Goal: Information Seeking & Learning: Learn about a topic

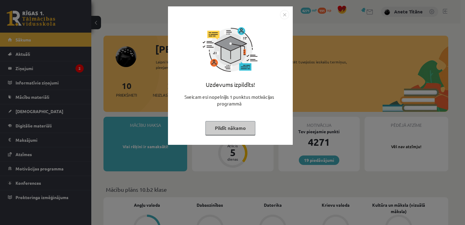
click at [196, 49] on div "Uzdevums izpildīts! Sveicam esi nopelnījis 1 punktus motivācijas programmā Pild…" at bounding box center [231, 80] width 118 height 122
drag, startPoint x: 279, startPoint y: 15, endPoint x: 283, endPoint y: 15, distance: 3.7
click at [283, 15] on div at bounding box center [231, 14] width 118 height 9
click at [283, 15] on img "Close" at bounding box center [284, 14] width 9 height 9
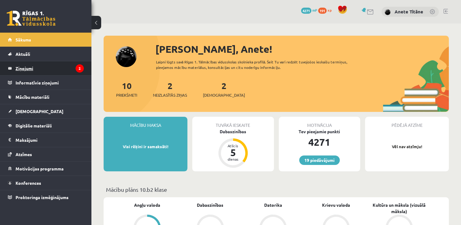
click at [60, 62] on legend "Ziņojumi 2" at bounding box center [50, 68] width 68 height 14
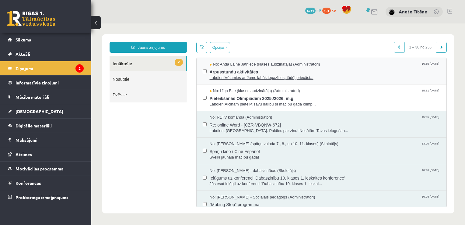
click at [219, 71] on span "Ārpusstundu aktivitātes" at bounding box center [325, 71] width 231 height 8
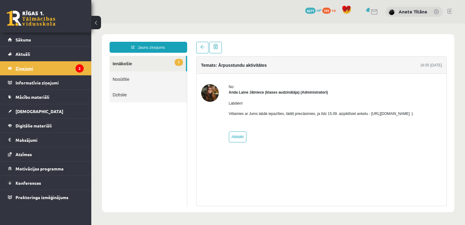
click at [77, 65] on icon "2" at bounding box center [80, 68] width 8 height 8
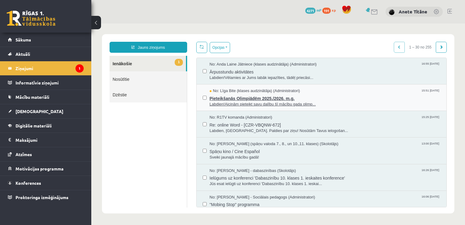
click at [221, 96] on span "Pieteikšanās Olimpiādēm 2025./2026. m.g." at bounding box center [325, 98] width 231 height 8
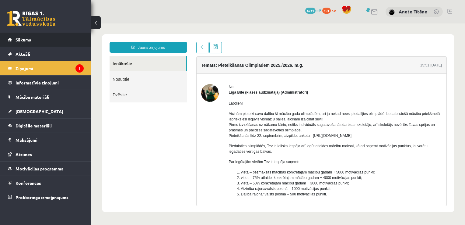
click at [54, 42] on link "Sākums" at bounding box center [46, 40] width 76 height 14
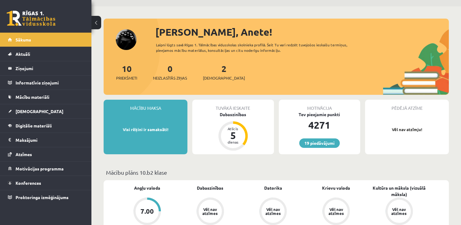
scroll to position [17, 0]
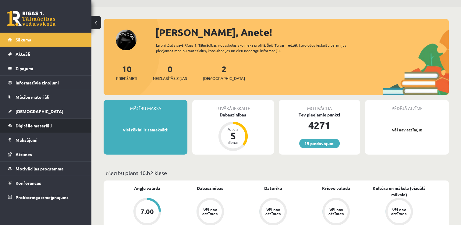
click at [30, 123] on span "Digitālie materiāli" at bounding box center [34, 125] width 36 height 5
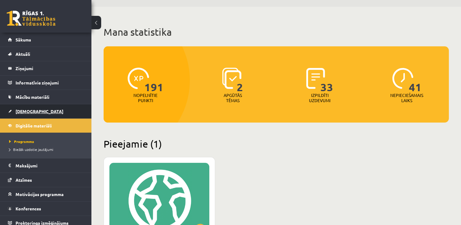
click at [30, 109] on span "[DEMOGRAPHIC_DATA]" at bounding box center [40, 110] width 48 height 5
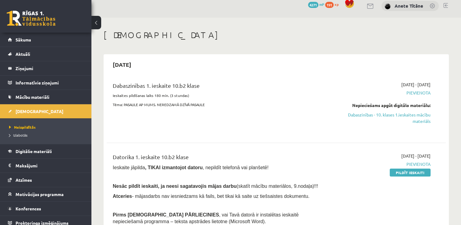
scroll to position [5, 0]
click at [33, 153] on span "Digitālie materiāli" at bounding box center [34, 150] width 36 height 5
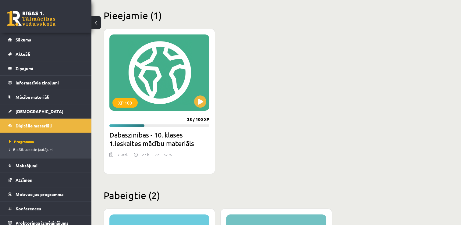
scroll to position [146, 0]
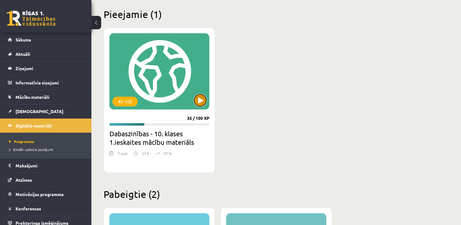
click at [201, 96] on button at bounding box center [200, 100] width 12 height 12
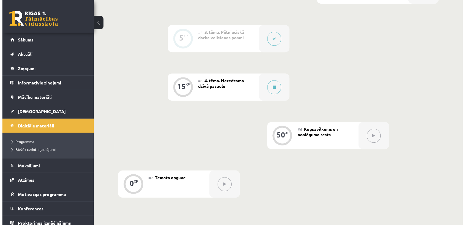
scroll to position [290, 0]
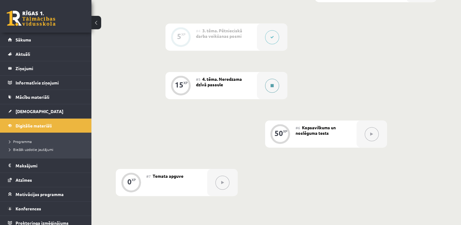
click at [267, 83] on button at bounding box center [272, 86] width 14 height 14
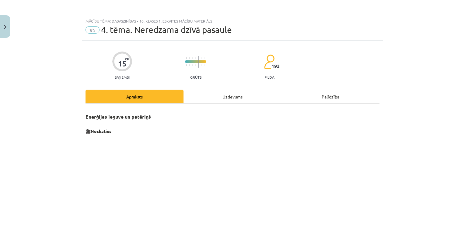
click at [235, 96] on div "Uzdevums" at bounding box center [233, 97] width 98 height 14
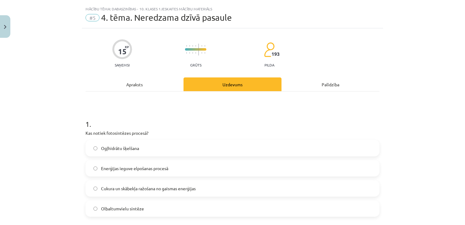
scroll to position [15, 0]
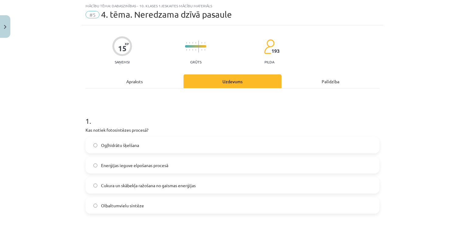
click at [136, 83] on div "Apraksts" at bounding box center [135, 81] width 98 height 14
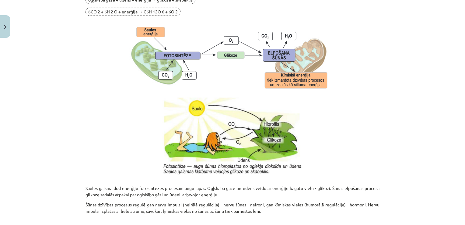
scroll to position [630, 0]
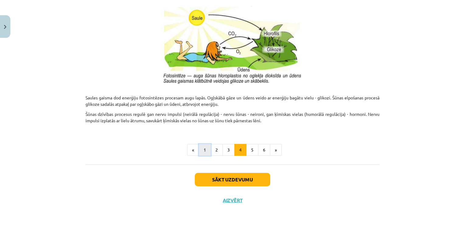
click at [204, 150] on button "1" at bounding box center [205, 150] width 12 height 12
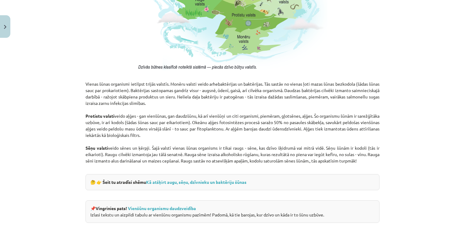
scroll to position [482, 0]
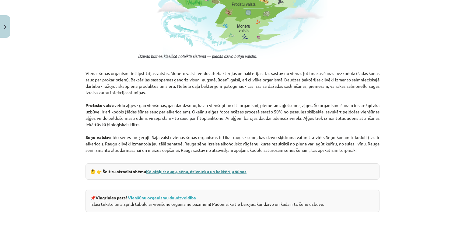
click at [162, 172] on link "Kā atšķirt augu, sēņu, dzīvnieku un baktēriju šūnas" at bounding box center [196, 170] width 101 height 5
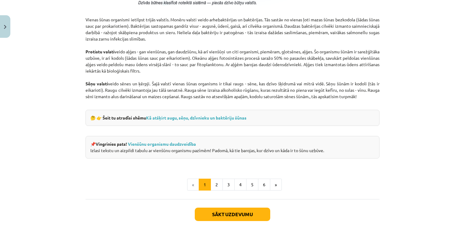
scroll to position [545, 0]
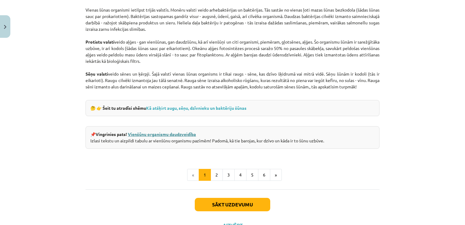
click at [139, 134] on link "Vienšūnu organismu daudzveidība" at bounding box center [162, 133] width 68 height 5
click at [212, 173] on button "2" at bounding box center [217, 175] width 12 height 12
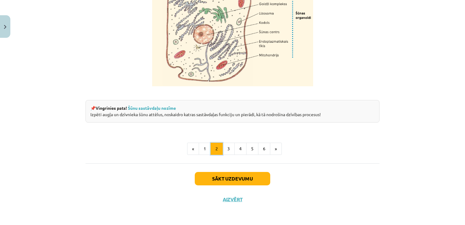
scroll to position [762, 0]
click at [226, 149] on button "3" at bounding box center [229, 149] width 12 height 12
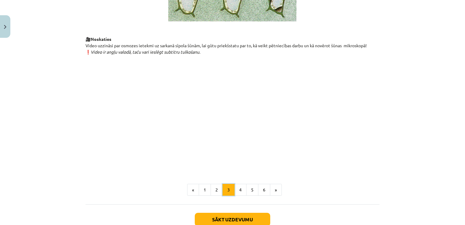
scroll to position [711, 0]
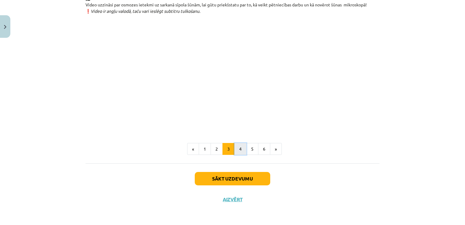
click at [237, 149] on button "4" at bounding box center [241, 149] width 12 height 12
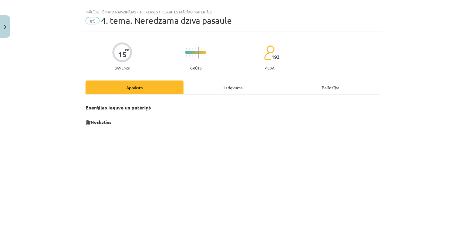
scroll to position [0, 0]
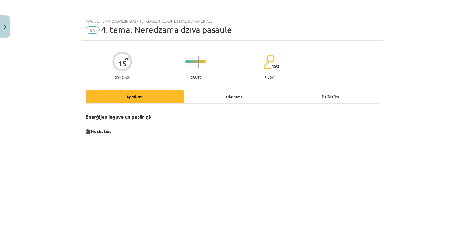
click at [229, 101] on div "Uzdevums" at bounding box center [233, 97] width 98 height 14
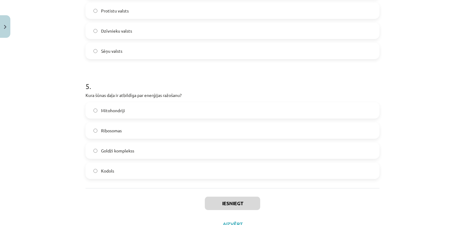
scroll to position [553, 0]
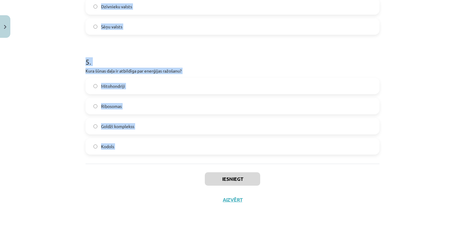
drag, startPoint x: 83, startPoint y: 44, endPoint x: 150, endPoint y: 172, distance: 144.5
copy form "1 . Kas notiek fotosintēzes procesā? Ogļhidrātu šķelšana Enerģijas ieguve elpoš…"
click at [165, 82] on label "Mitohondriji" at bounding box center [232, 85] width 293 height 15
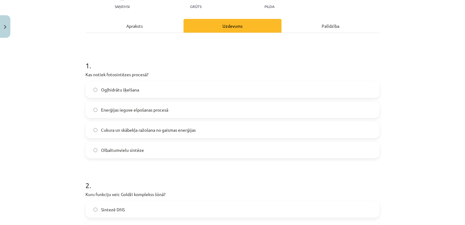
scroll to position [72, 0]
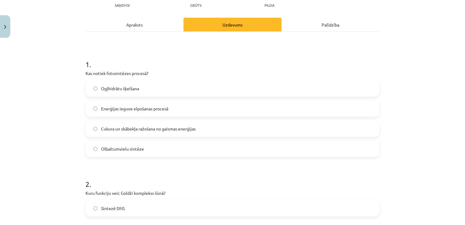
click at [101, 128] on span "Cukura un skābekļa ražošana no gaismas enerģijas" at bounding box center [148, 128] width 95 height 6
click at [126, 27] on div "Apraksts" at bounding box center [135, 25] width 98 height 14
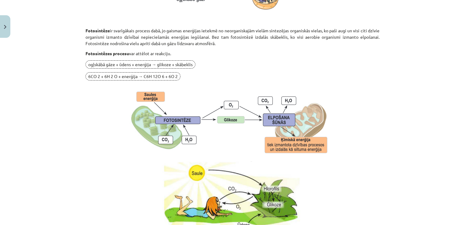
scroll to position [474, 0]
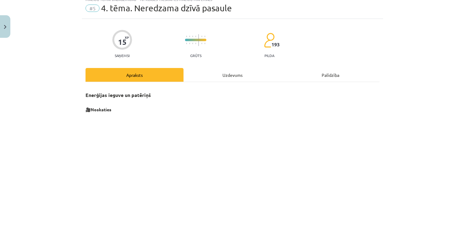
click at [224, 73] on div "Uzdevums" at bounding box center [233, 75] width 98 height 14
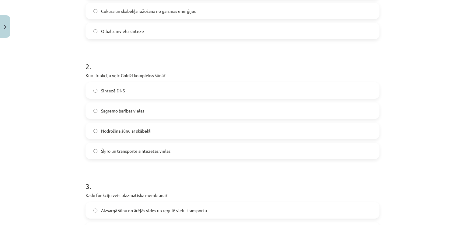
scroll to position [191, 0]
click at [104, 152] on span "Šķiro un transportē sintezētās vielas" at bounding box center [135, 150] width 69 height 6
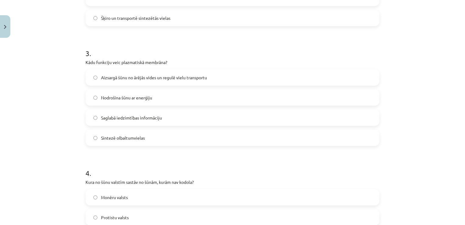
scroll to position [323, 0]
click at [106, 78] on span "Aizsargā šūnu no ārējās vides un regulē vielu transportu" at bounding box center [154, 76] width 106 height 6
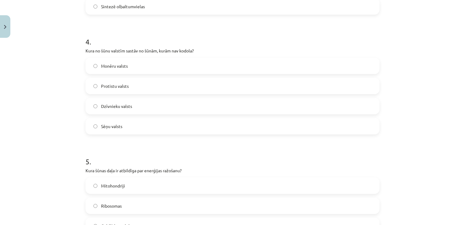
scroll to position [455, 0]
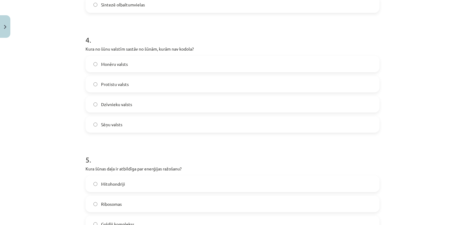
click at [98, 62] on label "Monēru valsts" at bounding box center [232, 63] width 293 height 15
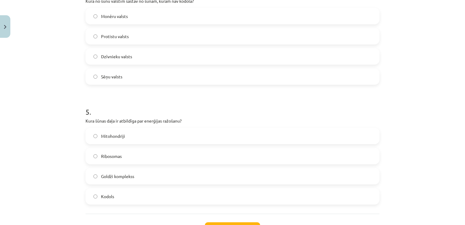
scroll to position [553, 0]
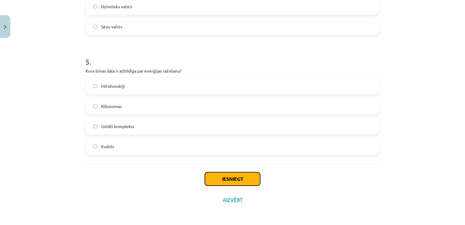
click at [216, 182] on button "Iesniegt" at bounding box center [232, 178] width 55 height 13
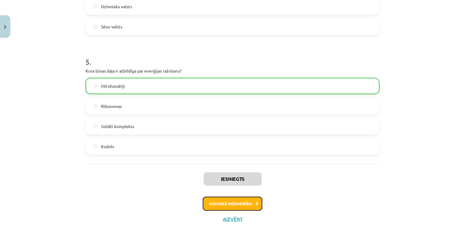
click at [211, 200] on button "Nākamā nodarbība" at bounding box center [233, 203] width 60 height 14
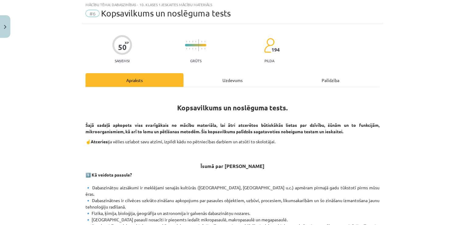
scroll to position [0, 0]
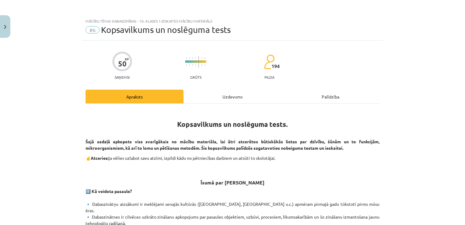
click at [238, 98] on div "Uzdevums" at bounding box center [233, 97] width 98 height 14
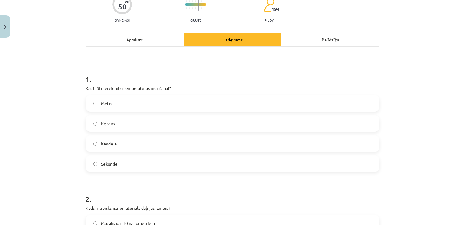
scroll to position [65, 0]
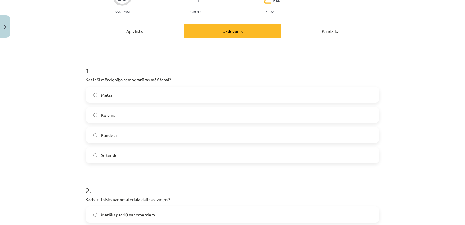
click at [101, 96] on span "Metrs" at bounding box center [106, 95] width 11 height 6
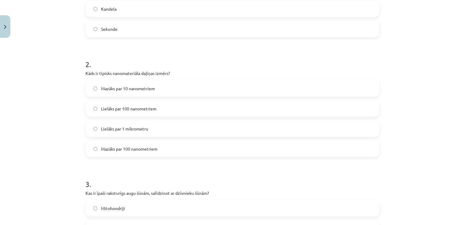
scroll to position [196, 0]
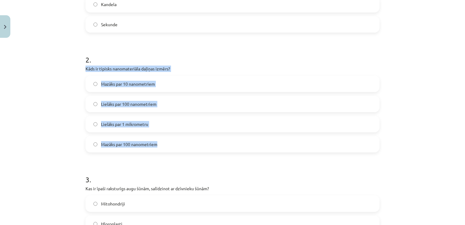
drag, startPoint x: 82, startPoint y: 67, endPoint x: 158, endPoint y: 146, distance: 109.6
copy div "Kāds ir tipisks nanomateriāla daļiņas izmērs? Mazāks par 10 nanometriem Lielāks…"
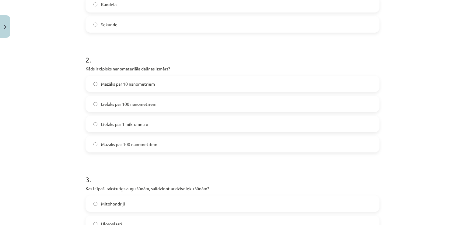
click at [164, 58] on h1 "2 ." at bounding box center [233, 54] width 294 height 19
click at [95, 81] on label "Mazāks par 10 nanometriem" at bounding box center [232, 83] width 293 height 15
click at [110, 141] on span "Mazāks par 100 nanometriem" at bounding box center [129, 144] width 56 height 6
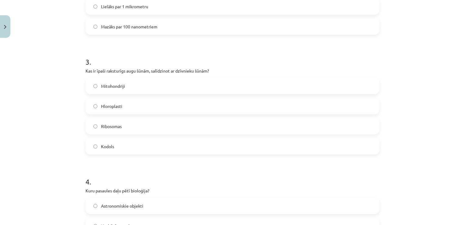
scroll to position [314, 0]
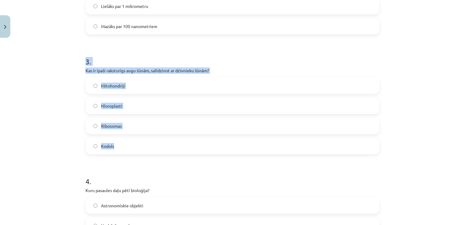
drag, startPoint x: 83, startPoint y: 61, endPoint x: 122, endPoint y: 149, distance: 96.0
copy div "3 . Kas ir īpaši raksturīgs augu šūnām, salīdzinot ar dzīvnieku šūnām? Mitohond…"
click at [52, 103] on div "Mācību tēma: Dabaszinības - 10. klases 1.ieskaites mācību materiāls #6 Kopsavil…" at bounding box center [232, 112] width 465 height 225
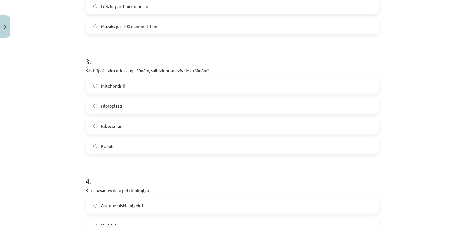
click at [104, 111] on label "Hloroplasti" at bounding box center [232, 105] width 293 height 15
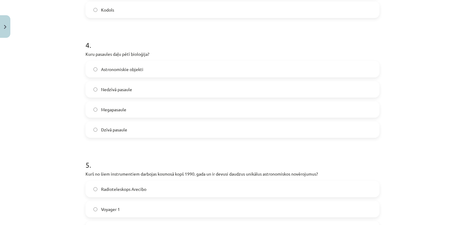
scroll to position [450, 0]
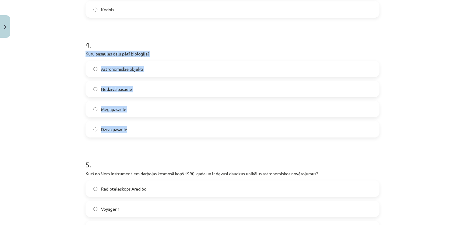
drag, startPoint x: 81, startPoint y: 52, endPoint x: 127, endPoint y: 133, distance: 92.7
copy div "Kuru pasaules daļu pētī bioloģija? Astronomiskie objekti Nedzīvā pasaule Megapa…"
click at [105, 131] on span "Dzīvā pasaule" at bounding box center [114, 129] width 26 height 6
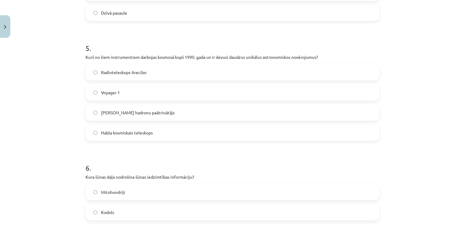
scroll to position [567, 0]
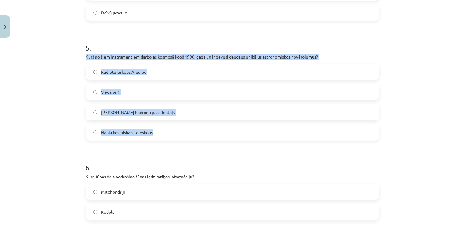
drag, startPoint x: 84, startPoint y: 56, endPoint x: 155, endPoint y: 134, distance: 105.0
click at [155, 134] on div "5 . Kurš no šiem instrumentiem darbojas kosmosā kopš 1990. gada un ir devusi da…" at bounding box center [233, 87] width 294 height 108
copy div "Kurš no šiem instrumentiem darbojas kosmosā kopš 1990. gada un ir devusi daudzu…"
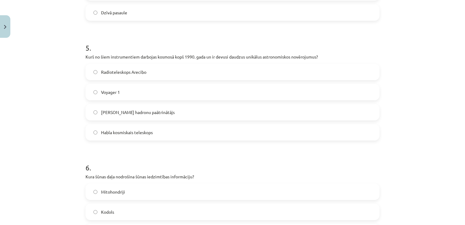
click at [143, 155] on h1 "6 ." at bounding box center [233, 162] width 294 height 19
click at [93, 128] on label "Habla kosmiskais teleskops" at bounding box center [232, 132] width 293 height 15
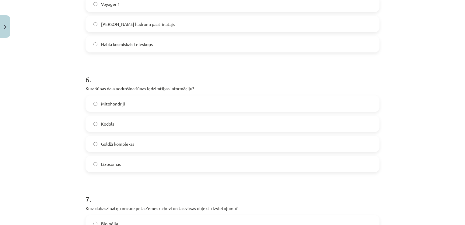
scroll to position [670, 0]
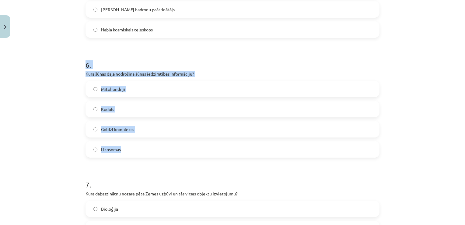
drag, startPoint x: 83, startPoint y: 64, endPoint x: 122, endPoint y: 157, distance: 100.8
click at [122, 157] on form "1 . Kas ir SI mērvienība temperatūras mērīšanai? Metrs Kelvins Kandela Sekunde …" at bounding box center [233, 43] width 294 height 1185
copy div "6 . Kura šūnas daļa nodrošina šūnas iedzimtības informāciju? Mitohondriji Kodol…"
click at [97, 103] on label "Kodols" at bounding box center [232, 108] width 293 height 15
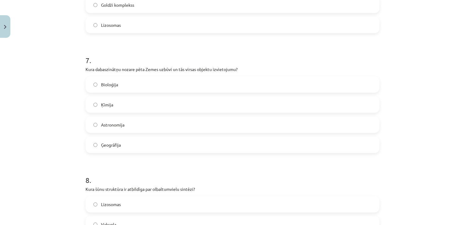
scroll to position [810, 0]
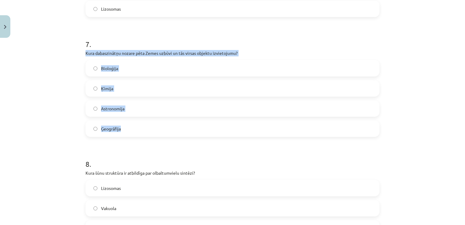
drag, startPoint x: 82, startPoint y: 51, endPoint x: 126, endPoint y: 134, distance: 94.8
copy div "Kura dabaszinātņu nozare pēta Zemes uzbūvi un tās virsas objektu izvietojumu? B…"
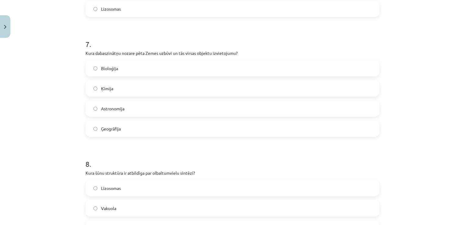
click at [125, 149] on h1 "8 ." at bounding box center [233, 158] width 294 height 19
click at [87, 125] on label "Ģeogrāfija" at bounding box center [232, 128] width 293 height 15
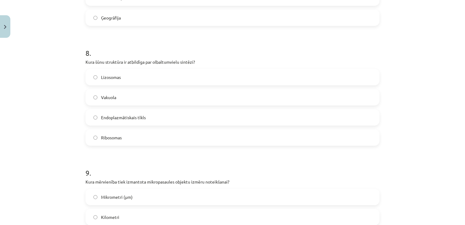
scroll to position [928, 0]
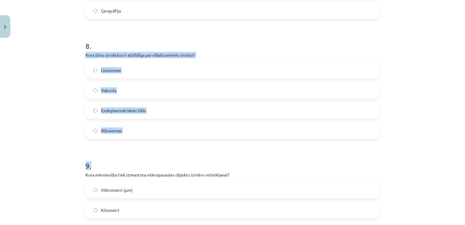
drag, startPoint x: 83, startPoint y: 53, endPoint x: 150, endPoint y: 139, distance: 109.0
copy form "Kura šūnu struktūra ir atbildīga par olbaltumvielu sintēzi? Lizosomas Vakuola E…"
click at [103, 127] on span "Ribosomas" at bounding box center [111, 130] width 21 height 6
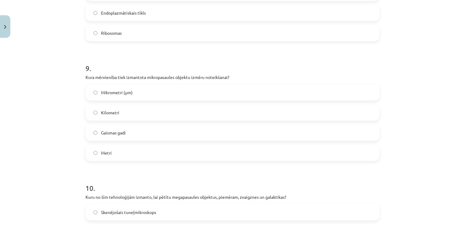
scroll to position [1037, 0]
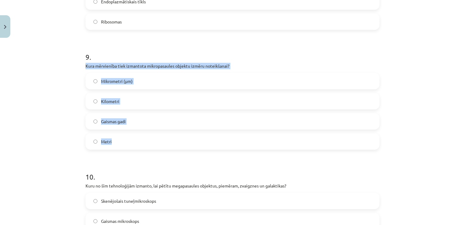
drag, startPoint x: 82, startPoint y: 66, endPoint x: 121, endPoint y: 139, distance: 82.3
copy div "Kura mērvienība tiek izmantota mikropasaules objektu izmēru noteikšanai? Mikrom…"
click at [88, 80] on label "Mikrometri (μm)" at bounding box center [232, 80] width 293 height 15
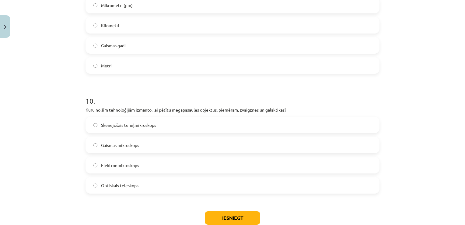
scroll to position [1151, 0]
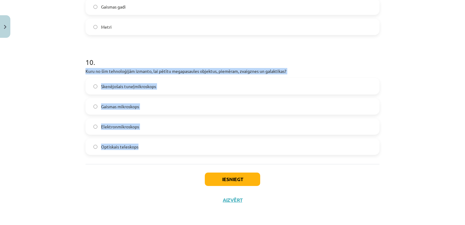
drag, startPoint x: 82, startPoint y: 68, endPoint x: 137, endPoint y: 148, distance: 96.8
copy div "Kuru no šīm tehnoloģijām izmanto, lai pētītu megapasaules objektus, piemēram, z…"
click at [112, 142] on label "Optiskais teleskops" at bounding box center [232, 146] width 293 height 15
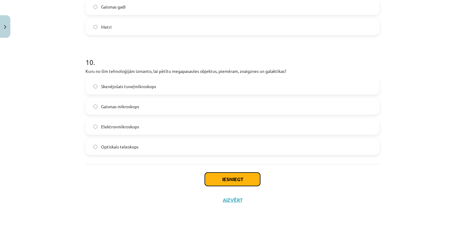
click at [208, 176] on button "Iesniegt" at bounding box center [232, 178] width 55 height 13
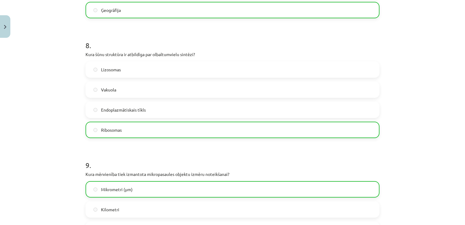
scroll to position [1171, 0]
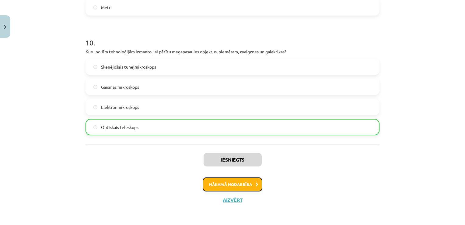
click at [216, 185] on button "Nākamā nodarbība" at bounding box center [233, 184] width 60 height 14
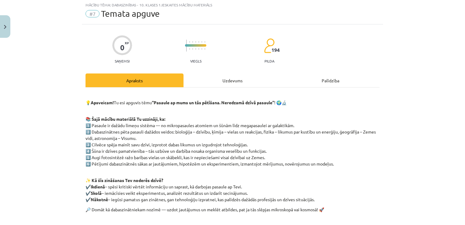
scroll to position [15, 0]
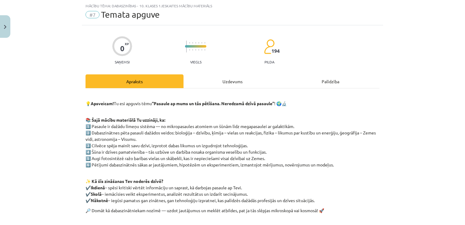
click at [227, 83] on div "Uzdevums" at bounding box center [233, 81] width 98 height 14
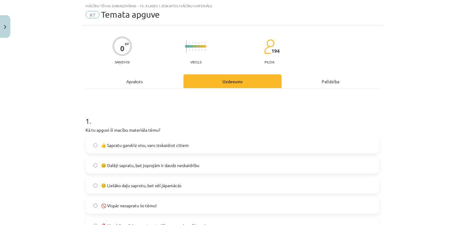
scroll to position [45, 0]
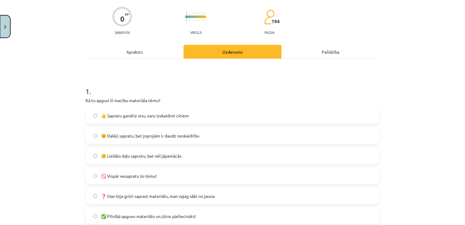
click at [8, 26] on button "Close" at bounding box center [5, 26] width 10 height 23
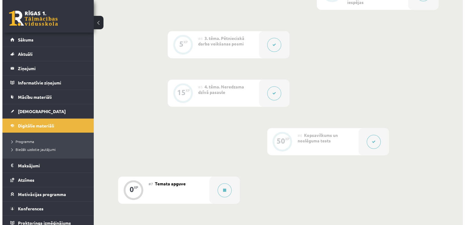
scroll to position [367, 0]
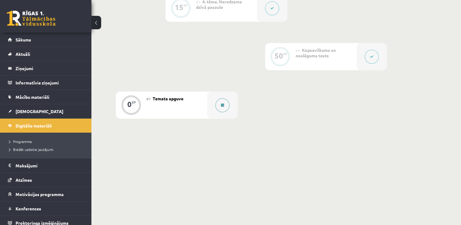
click at [221, 101] on button at bounding box center [222, 105] width 14 height 14
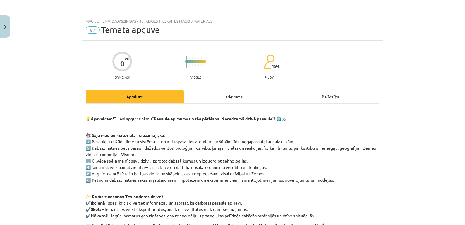
click at [225, 100] on div "Uzdevums" at bounding box center [233, 97] width 98 height 14
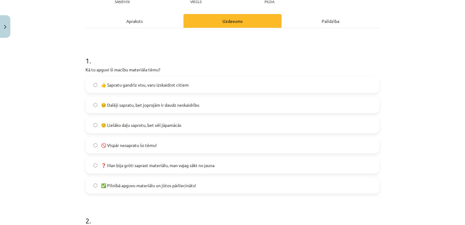
scroll to position [76, 0]
click at [120, 102] on span "😐 Dalēji sapratu, bet joprojām ir daudz neskaidrību" at bounding box center [150, 104] width 98 height 6
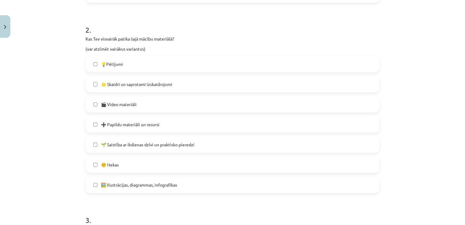
scroll to position [271, 0]
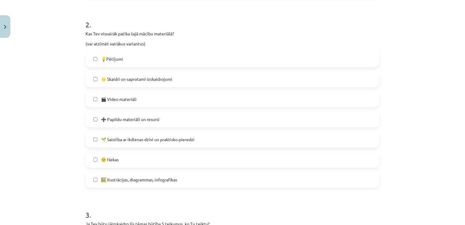
click at [101, 99] on span "🎬 Video materiāli" at bounding box center [119, 99] width 36 height 6
click at [106, 123] on label "➕ Papildu materiāli un resursi" at bounding box center [232, 118] width 293 height 15
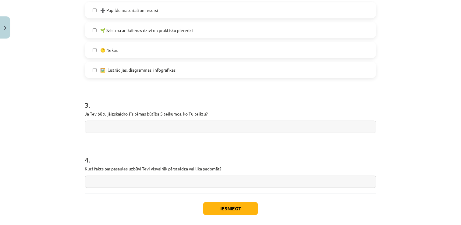
scroll to position [412, 0]
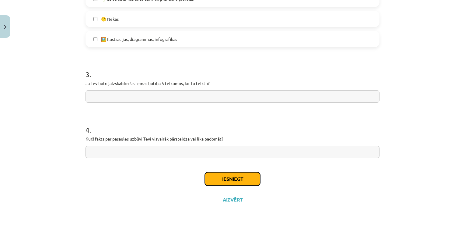
click at [213, 175] on button "Iesniegt" at bounding box center [232, 178] width 55 height 13
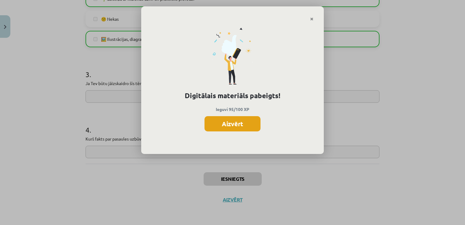
click at [214, 116] on button "Aizvērt" at bounding box center [233, 123] width 56 height 15
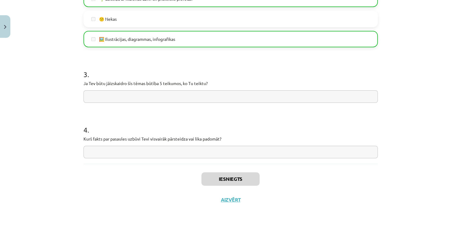
click at [231, 196] on div "Iesniegts Aizvērt" at bounding box center [230, 185] width 294 height 43
click at [230, 197] on button "Aizvērt" at bounding box center [230, 199] width 23 height 6
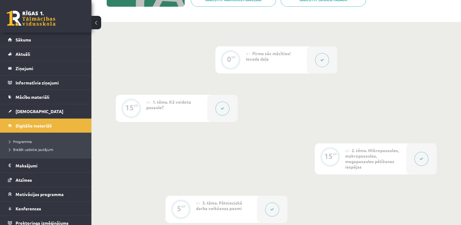
scroll to position [0, 0]
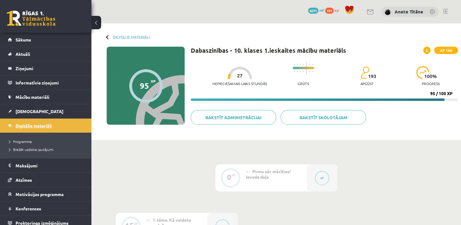
click at [56, 119] on link "Digitālie materiāli" at bounding box center [46, 125] width 76 height 14
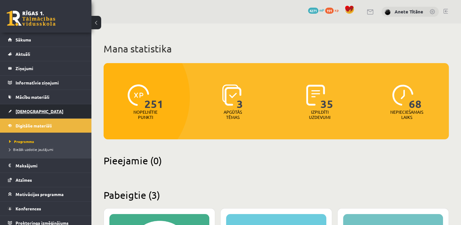
click at [48, 111] on link "[DEMOGRAPHIC_DATA]" at bounding box center [46, 111] width 76 height 14
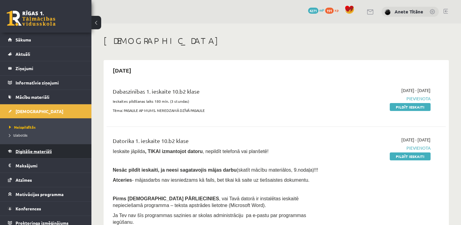
click at [33, 147] on link "Digitālie materiāli" at bounding box center [46, 151] width 76 height 14
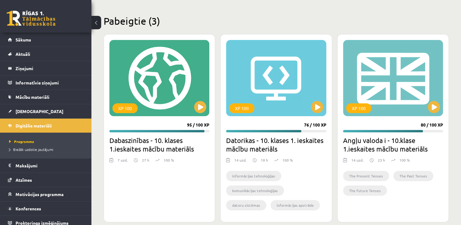
scroll to position [183, 0]
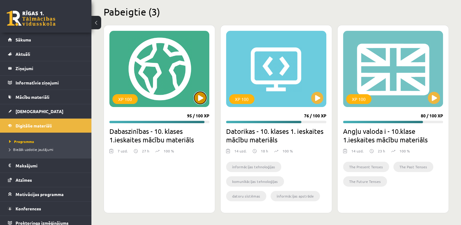
click at [199, 96] on button at bounding box center [200, 98] width 12 height 12
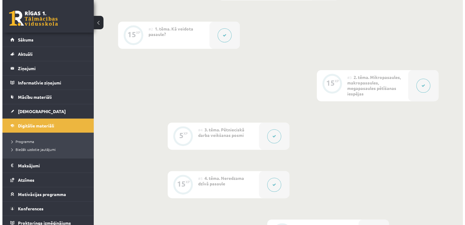
scroll to position [191, 0]
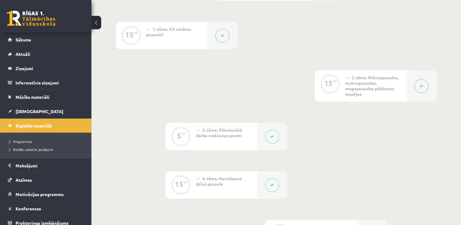
click at [224, 37] on icon at bounding box center [223, 36] width 4 height 4
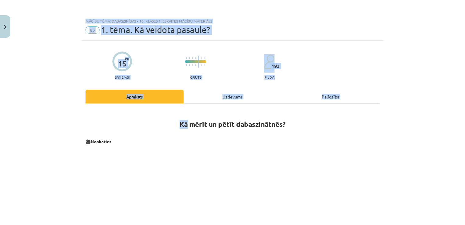
drag, startPoint x: 224, startPoint y: 37, endPoint x: 178, endPoint y: 107, distance: 84.0
click at [178, 107] on div "Mācību tēma: Dabaszinības - 10. klases 1.ieskaites mācību materiāls #2 1. tēma.…" at bounding box center [232, 112] width 465 height 225
click at [126, 119] on h1 "Kā mērīt un pētīt dabaszinātnēs?" at bounding box center [233, 122] width 294 height 27
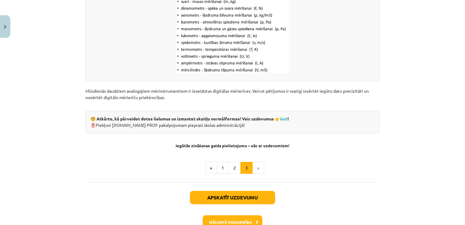
scroll to position [802, 0]
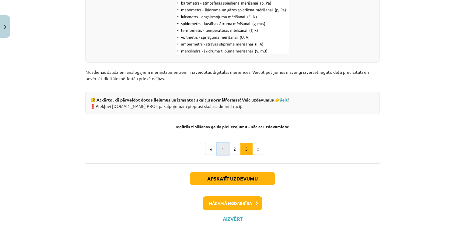
click at [221, 148] on button "1" at bounding box center [223, 149] width 12 height 12
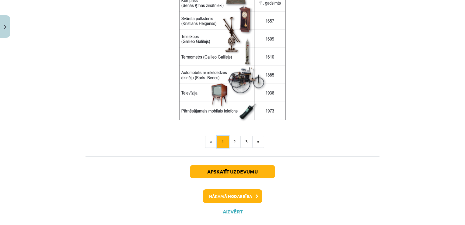
scroll to position [837, 0]
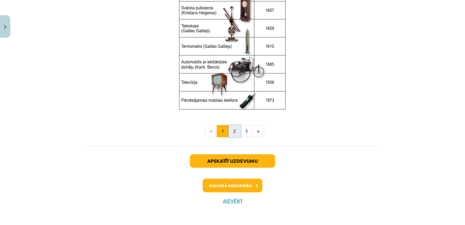
click at [232, 130] on button "2" at bounding box center [235, 131] width 12 height 12
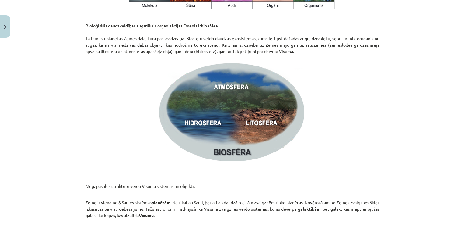
scroll to position [942, 0]
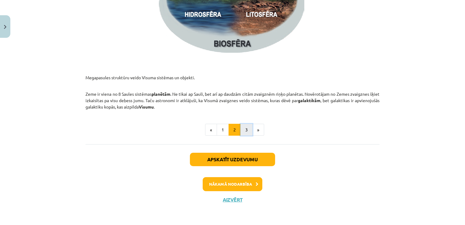
click at [242, 131] on button "3" at bounding box center [247, 130] width 12 height 12
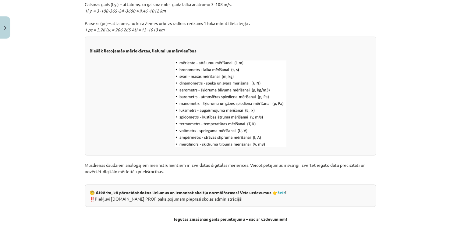
scroll to position [820, 0]
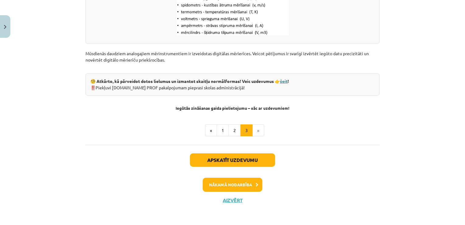
click at [287, 82] on link "šeit" at bounding box center [284, 80] width 8 height 5
click at [5, 23] on button "Close" at bounding box center [5, 26] width 10 height 23
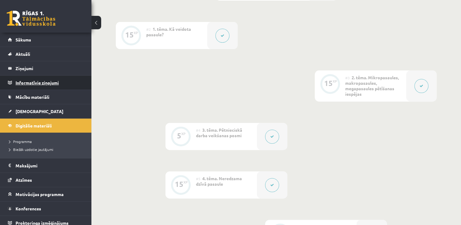
click at [33, 82] on legend "Informatīvie ziņojumi 0" at bounding box center [50, 83] width 68 height 14
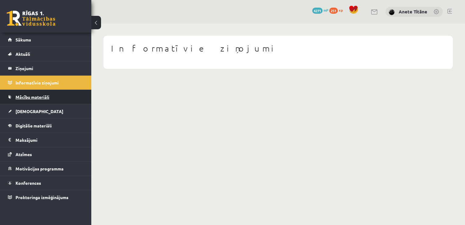
click at [41, 94] on span "Mācību materiāli" at bounding box center [33, 96] width 34 height 5
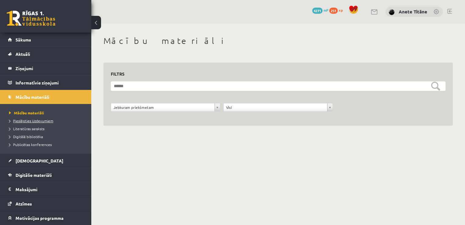
click at [47, 120] on span "Pieslēgties Uzdevumiem" at bounding box center [31, 120] width 44 height 5
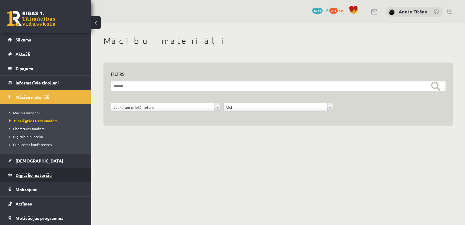
click at [39, 175] on span "Digitālie materiāli" at bounding box center [34, 174] width 36 height 5
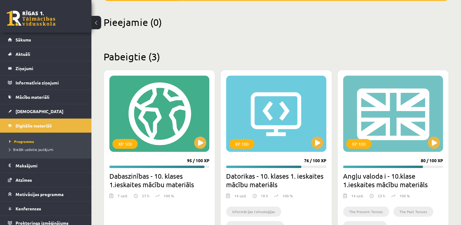
scroll to position [143, 0]
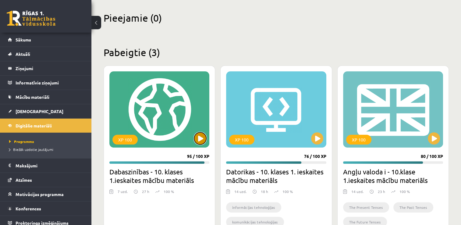
click at [202, 134] on button at bounding box center [200, 138] width 12 height 12
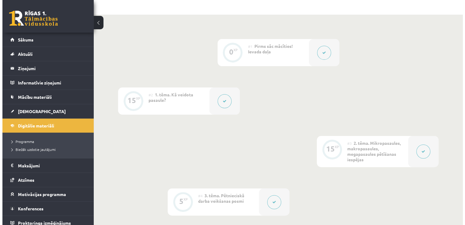
scroll to position [125, 0]
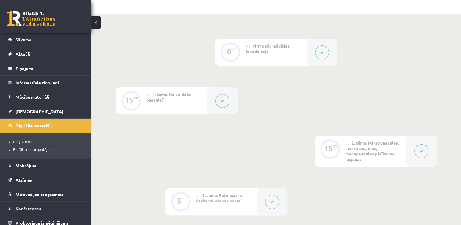
click at [225, 97] on button at bounding box center [222, 101] width 14 height 14
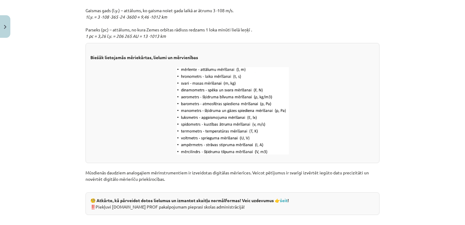
scroll to position [820, 0]
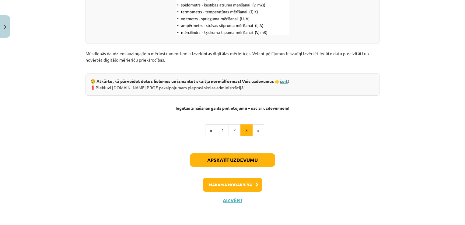
click at [282, 82] on link "šeit" at bounding box center [284, 80] width 8 height 5
click at [219, 129] on button "1" at bounding box center [223, 130] width 12 height 12
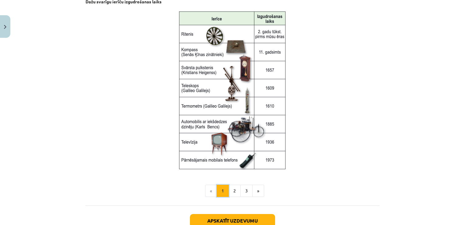
scroll to position [837, 0]
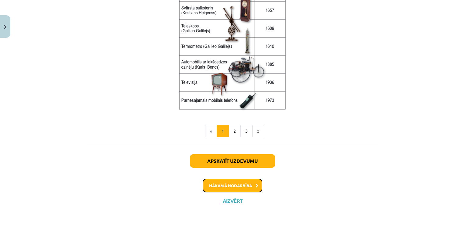
click at [239, 185] on button "Nākamā nodarbība" at bounding box center [233, 185] width 60 height 14
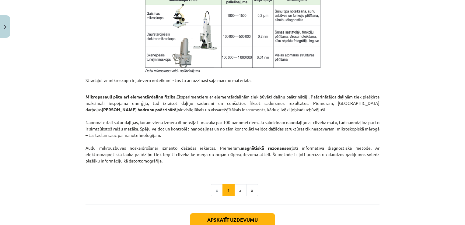
scroll to position [537, 0]
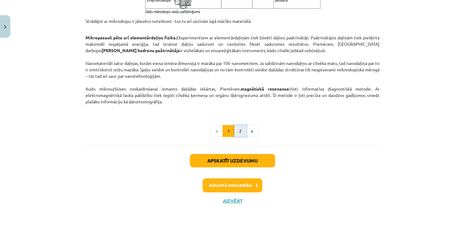
click at [238, 132] on button "2" at bounding box center [241, 131] width 12 height 12
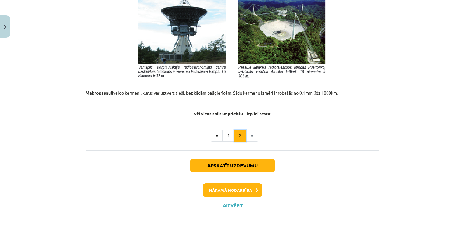
scroll to position [690, 0]
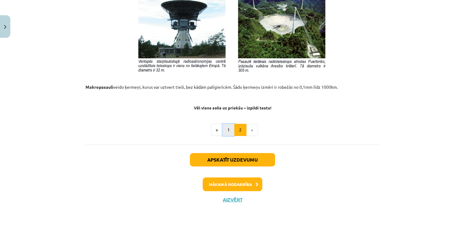
click at [229, 128] on button "1" at bounding box center [229, 130] width 12 height 12
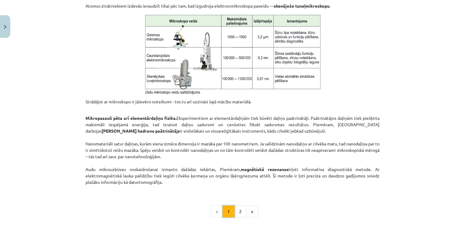
scroll to position [537, 0]
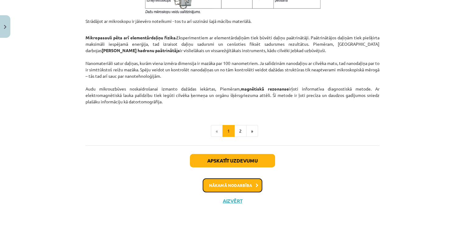
click at [230, 181] on button "Nākamā nodarbība" at bounding box center [233, 185] width 60 height 14
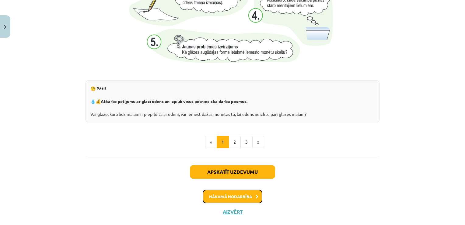
scroll to position [669, 0]
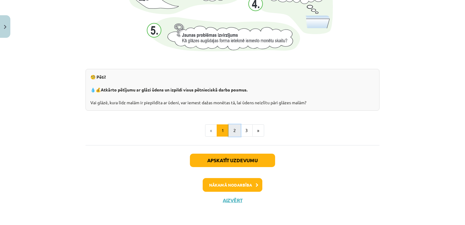
click at [231, 132] on button "2" at bounding box center [235, 130] width 12 height 12
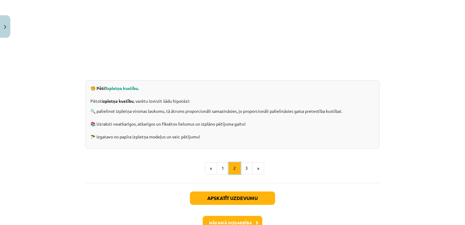
scroll to position [167, 0]
click at [115, 87] on span "Izpletņa kustību." at bounding box center [122, 87] width 33 height 5
click at [217, 165] on button "1" at bounding box center [223, 168] width 12 height 12
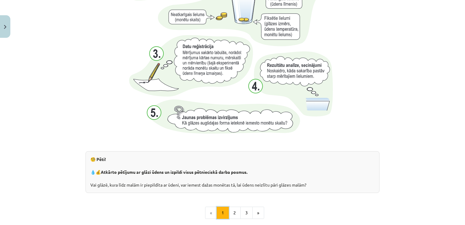
scroll to position [669, 0]
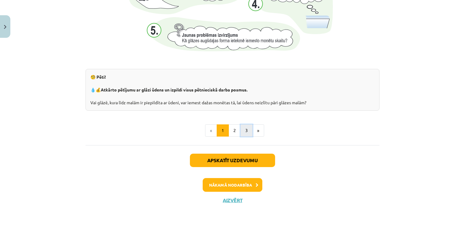
click at [241, 128] on button "3" at bounding box center [247, 130] width 12 height 12
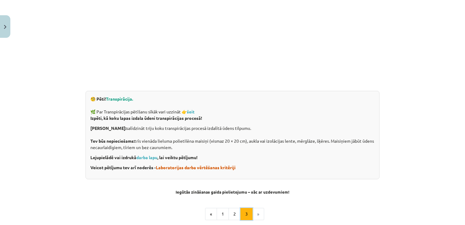
scroll to position [173, 0]
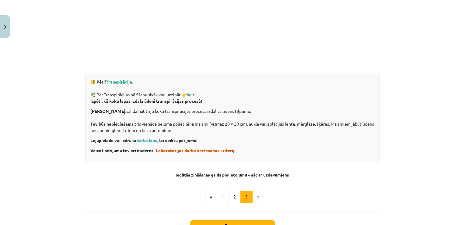
click at [192, 92] on strong "šeit" at bounding box center [191, 94] width 8 height 5
click at [149, 139] on link "darba lapu" at bounding box center [146, 139] width 21 height 5
click at [171, 149] on span "Laboratorijas darba vērtēšanas kritēriji" at bounding box center [196, 149] width 80 height 5
click at [175, 151] on span "Laboratorijas darba vērtēšanas kritēriji" at bounding box center [196, 149] width 80 height 5
click at [218, 199] on button "1" at bounding box center [223, 197] width 12 height 12
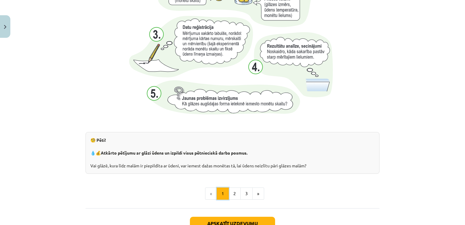
scroll to position [606, 0]
click at [227, 222] on button "Apskatīt uzdevumu" at bounding box center [232, 222] width 85 height 13
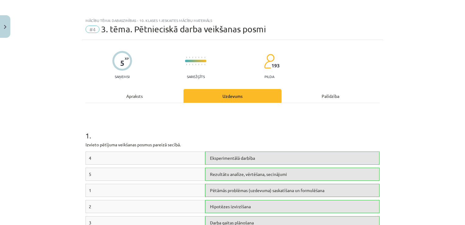
scroll to position [0, 0]
click at [134, 97] on div "Apraksts" at bounding box center [135, 97] width 98 height 14
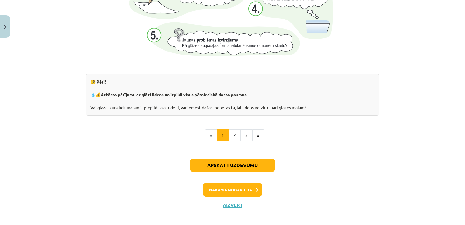
scroll to position [669, 0]
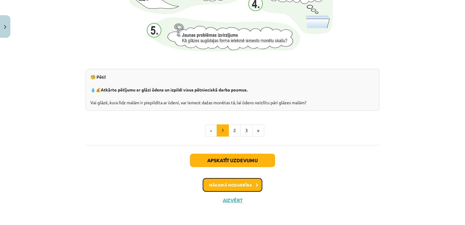
click at [227, 183] on button "Nākamā nodarbība" at bounding box center [233, 185] width 60 height 14
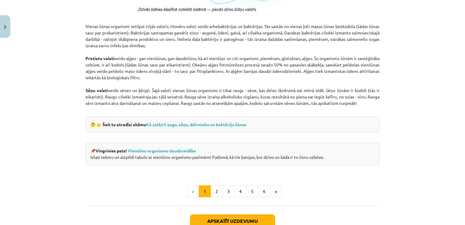
scroll to position [528, 0]
click at [191, 124] on link "Kā atšķirt augu, sēņu, dzīvnieku un baktēriju šūnas" at bounding box center [196, 124] width 101 height 5
click at [160, 151] on link "Vienšūnu organismu daudzveidība" at bounding box center [162, 150] width 68 height 5
click at [216, 188] on button "2" at bounding box center [217, 191] width 12 height 12
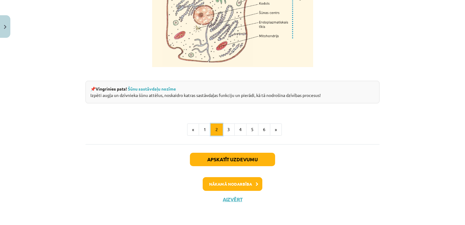
scroll to position [781, 0]
click at [158, 89] on link "Šūnu sastāvdaļu nozīme" at bounding box center [152, 88] width 48 height 5
click at [226, 132] on button "3" at bounding box center [229, 129] width 12 height 12
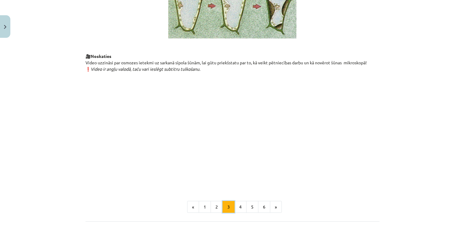
scroll to position [731, 0]
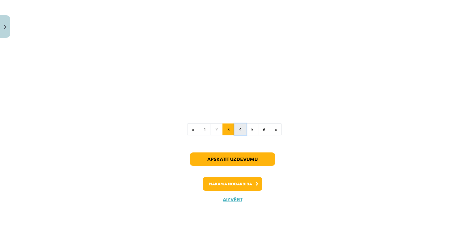
click at [237, 125] on button "4" at bounding box center [241, 129] width 12 height 12
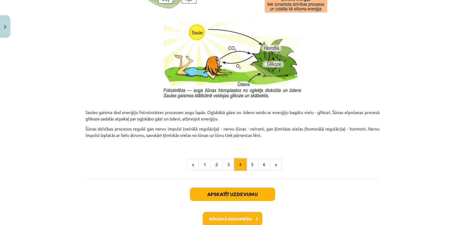
scroll to position [650, 0]
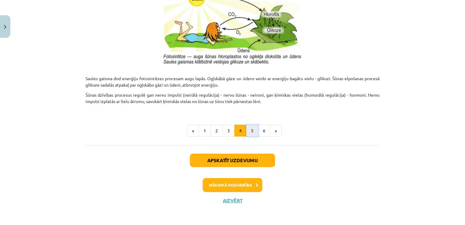
click at [255, 128] on button "5" at bounding box center [252, 131] width 12 height 12
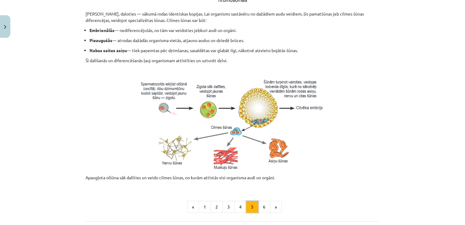
scroll to position [298, 0]
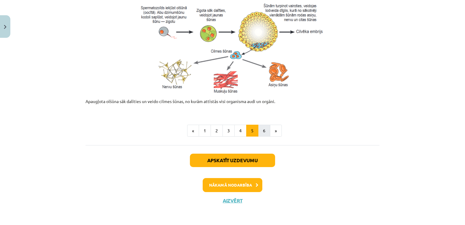
drag, startPoint x: 260, startPoint y: 122, endPoint x: 260, endPoint y: 128, distance: 5.8
click at [260, 128] on button "6" at bounding box center [264, 131] width 12 height 12
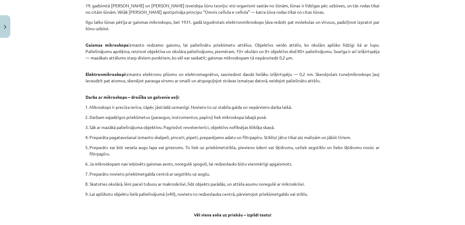
scroll to position [378, 0]
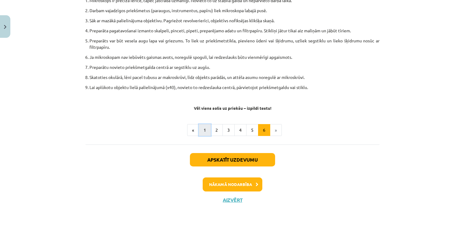
click at [206, 129] on button "1" at bounding box center [205, 130] width 12 height 12
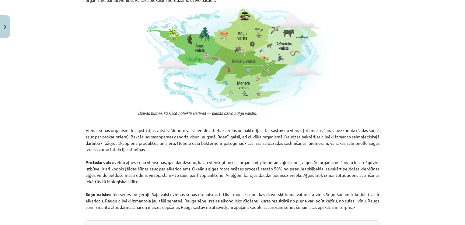
scroll to position [589, 0]
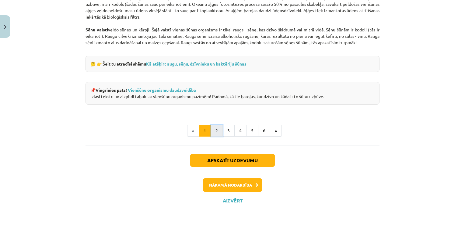
click at [216, 130] on button "2" at bounding box center [217, 131] width 12 height 12
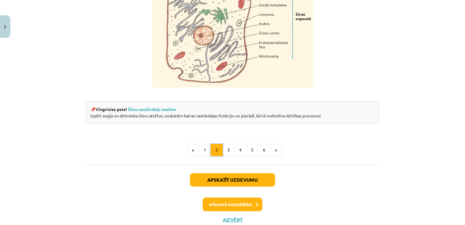
scroll to position [781, 0]
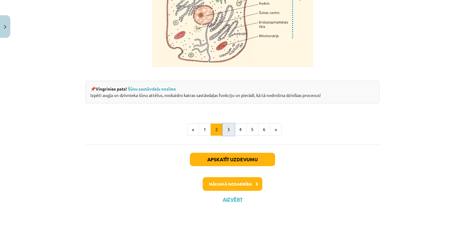
click at [226, 130] on button "3" at bounding box center [229, 129] width 12 height 12
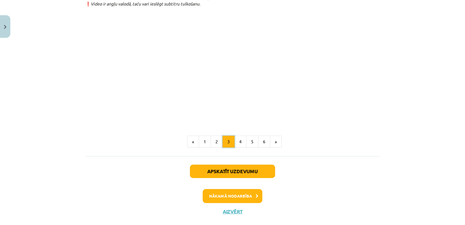
scroll to position [731, 0]
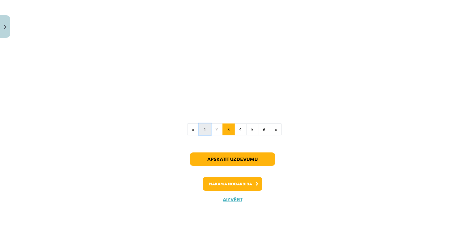
click at [205, 126] on button "1" at bounding box center [205, 129] width 12 height 12
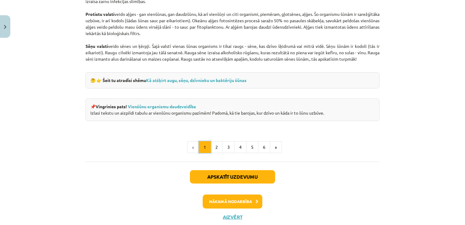
scroll to position [589, 0]
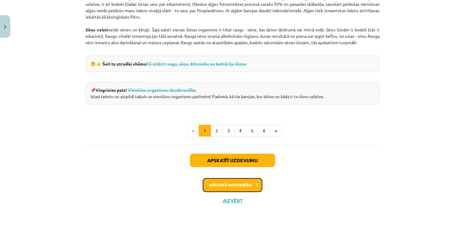
click at [222, 180] on button "Nākamā nodarbība" at bounding box center [233, 185] width 60 height 14
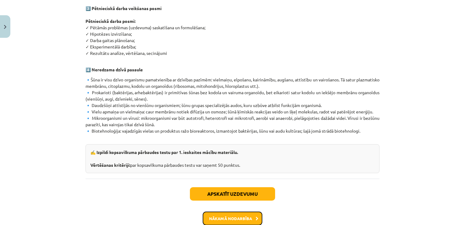
scroll to position [380, 0]
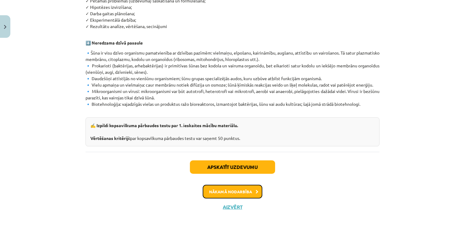
click at [220, 185] on button "Nākamā nodarbība" at bounding box center [233, 192] width 60 height 14
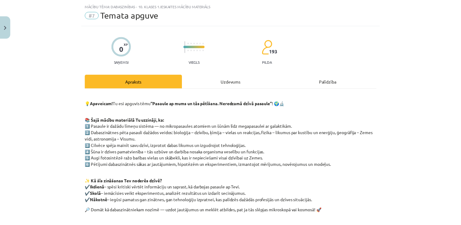
scroll to position [94, 0]
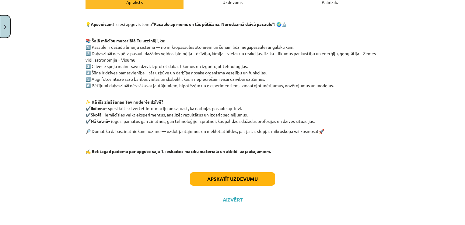
click at [5, 26] on img "Close" at bounding box center [5, 27] width 2 height 4
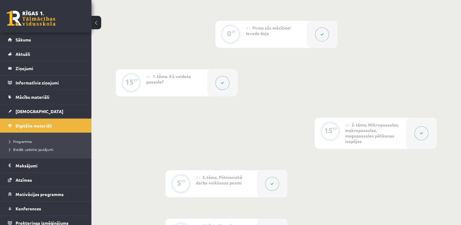
scroll to position [146, 0]
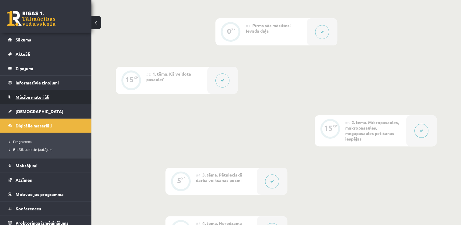
click at [49, 100] on link "Mācību materiāli" at bounding box center [46, 97] width 76 height 14
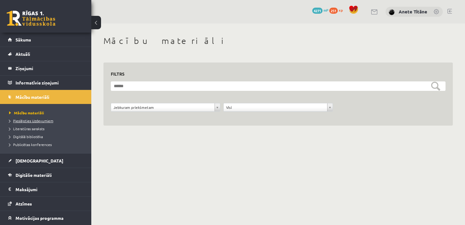
click at [44, 120] on span "Pieslēgties Uzdevumiem" at bounding box center [31, 120] width 44 height 5
